Goal: Task Accomplishment & Management: Manage account settings

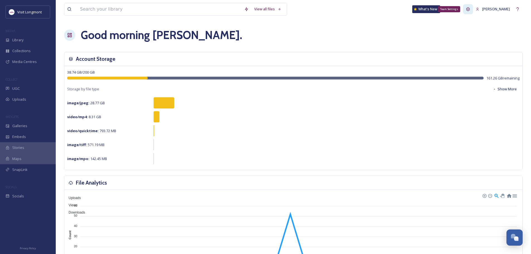
click at [467, 9] on icon at bounding box center [469, 9] width 4 height 4
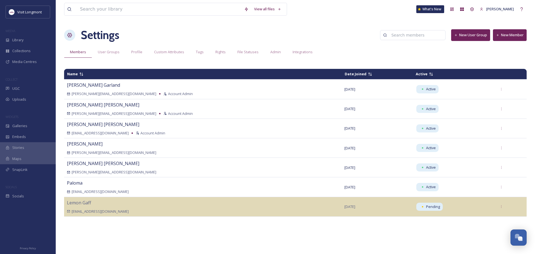
click at [508, 33] on button "New Member" at bounding box center [510, 34] width 34 height 11
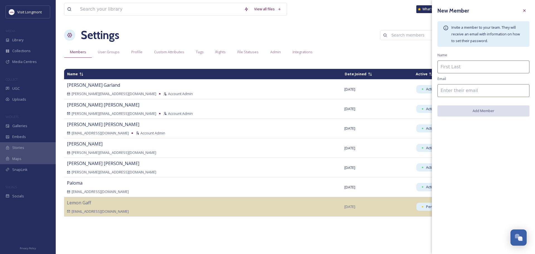
click at [470, 67] on input at bounding box center [484, 67] width 92 height 13
type input "[PERSON_NAME]"
click at [503, 151] on div "New Member Invite a member to your team. They will receive an email with inform…" at bounding box center [483, 127] width 103 height 254
click at [450, 91] on input at bounding box center [484, 90] width 92 height 13
drag, startPoint x: 484, startPoint y: 166, endPoint x: 478, endPoint y: 159, distance: 8.9
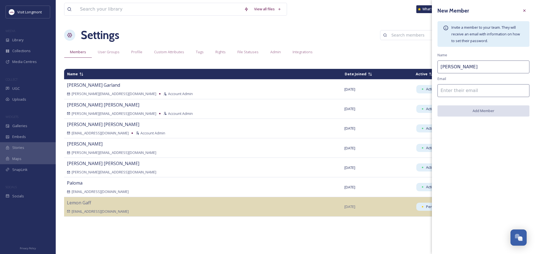
click at [484, 166] on div "New Member Invite a member to your team. They will receive an email with inform…" at bounding box center [483, 127] width 103 height 254
click at [446, 90] on input at bounding box center [484, 90] width 92 height 13
paste input "[PERSON_NAME][EMAIL_ADDRESS][DOMAIN_NAME]"
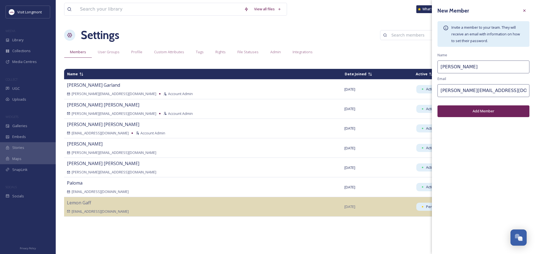
type input "[PERSON_NAME][EMAIL_ADDRESS][DOMAIN_NAME]"
click at [467, 66] on input "[PERSON_NAME]" at bounding box center [484, 67] width 92 height 13
type input "[PERSON_NAME]"
click at [486, 111] on button "Add Member" at bounding box center [484, 110] width 92 height 11
